Goal: Check status: Check status

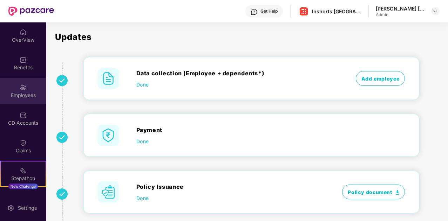
click at [24, 93] on div "Employees" at bounding box center [23, 95] width 46 height 7
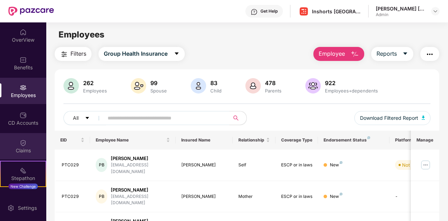
click at [23, 155] on div "Claims" at bounding box center [23, 146] width 46 height 26
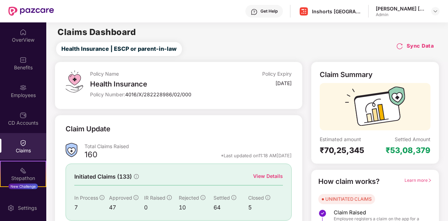
scroll to position [53, 0]
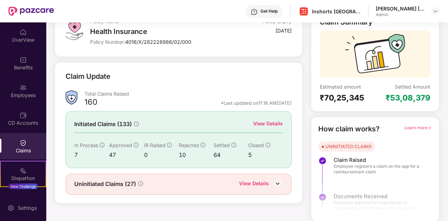
click at [270, 124] on div "View Details" at bounding box center [268, 124] width 30 height 8
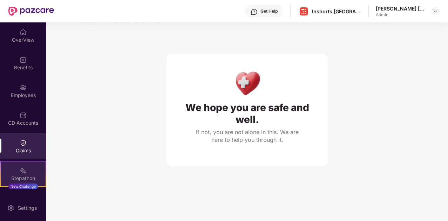
scroll to position [53, 0]
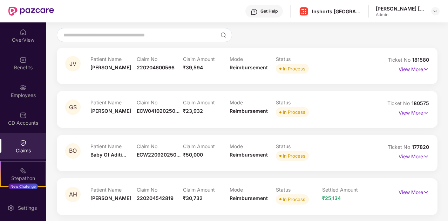
click at [28, 146] on div "Claims" at bounding box center [23, 146] width 46 height 26
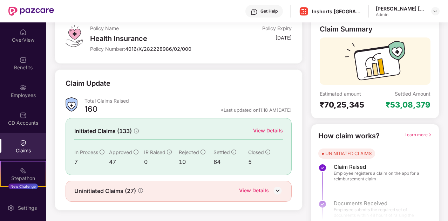
scroll to position [53, 0]
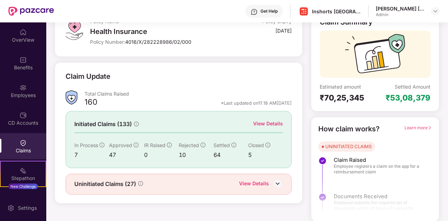
click at [261, 180] on div "View Details" at bounding box center [254, 184] width 30 height 9
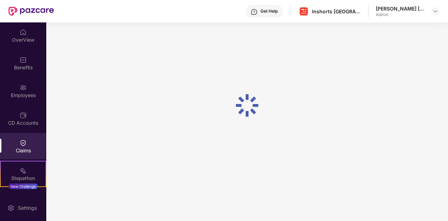
scroll to position [22, 0]
click at [213, 116] on div at bounding box center [247, 105] width 402 height 211
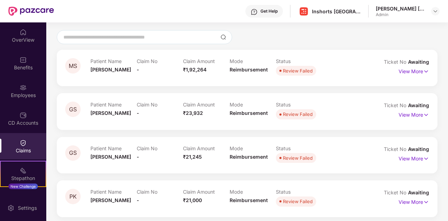
scroll to position [0, 0]
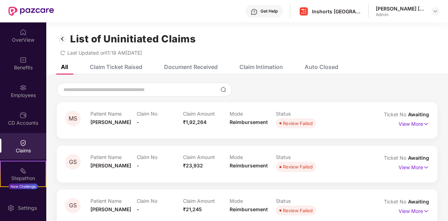
click at [190, 68] on div "Document Received" at bounding box center [191, 66] width 54 height 7
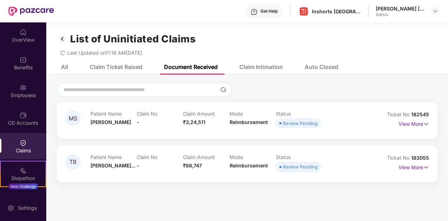
click at [256, 68] on div "Claim Intimation" at bounding box center [261, 66] width 43 height 7
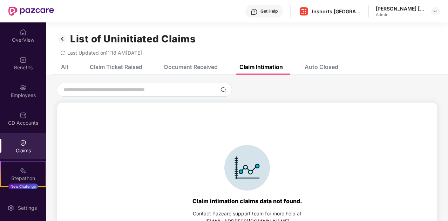
click at [200, 66] on div "Document Received" at bounding box center [191, 66] width 54 height 7
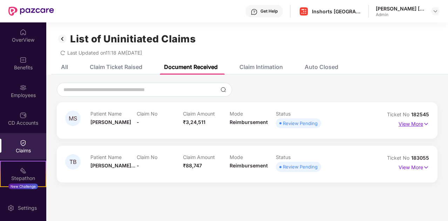
click at [424, 124] on img at bounding box center [426, 124] width 6 height 8
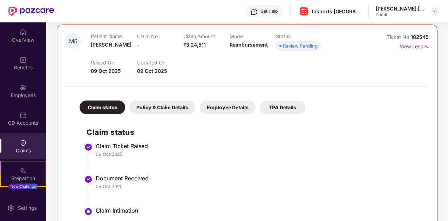
scroll to position [82, 0]
